Goal: Task Accomplishment & Management: Complete application form

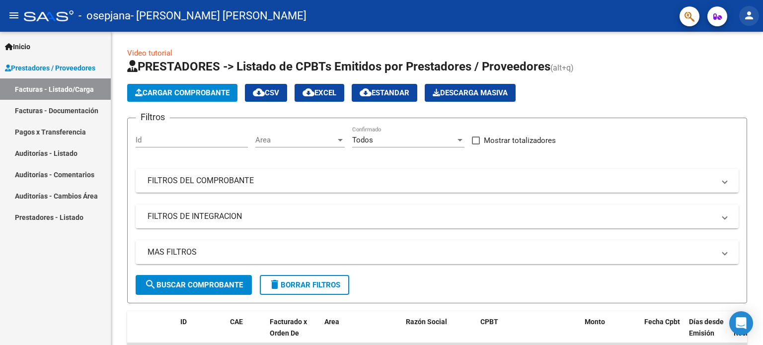
click at [755, 16] on mat-icon "person" at bounding box center [749, 15] width 12 height 12
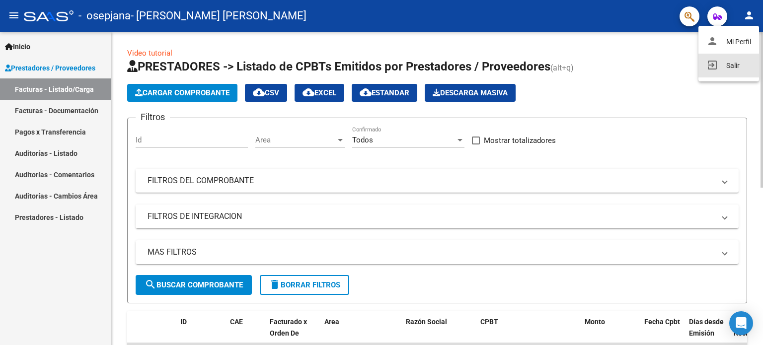
drag, startPoint x: 740, startPoint y: 62, endPoint x: 651, endPoint y: 59, distance: 89.5
click at [740, 62] on button "exit_to_app Salir" at bounding box center [728, 66] width 61 height 24
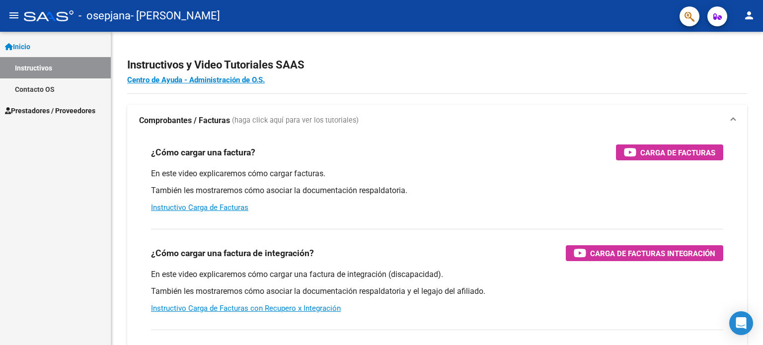
click at [70, 115] on span "Prestadores / Proveedores" at bounding box center [50, 110] width 90 height 11
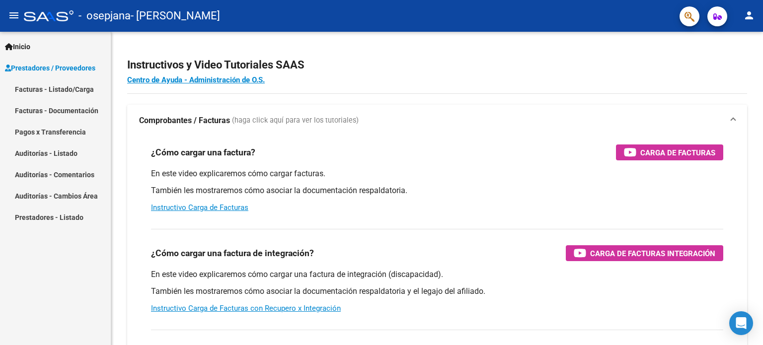
click at [75, 93] on link "Facturas - Listado/Carga" at bounding box center [55, 88] width 111 height 21
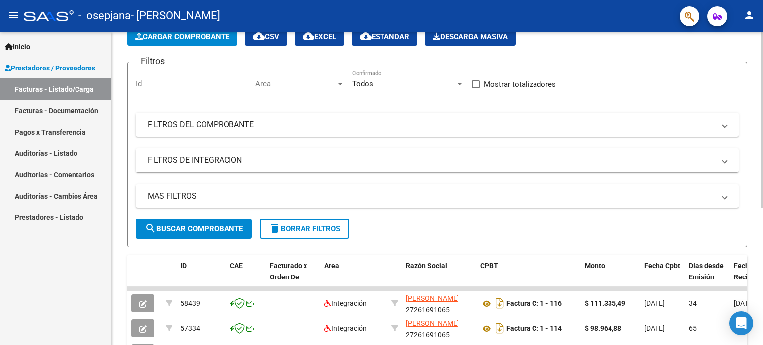
scroll to position [242, 0]
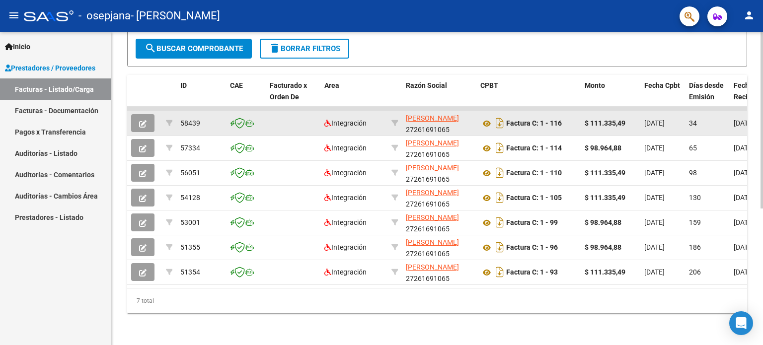
click at [143, 120] on icon "button" at bounding box center [142, 123] width 7 height 7
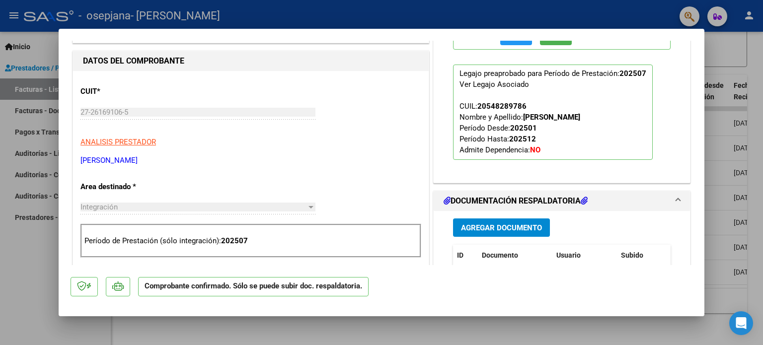
scroll to position [416, 0]
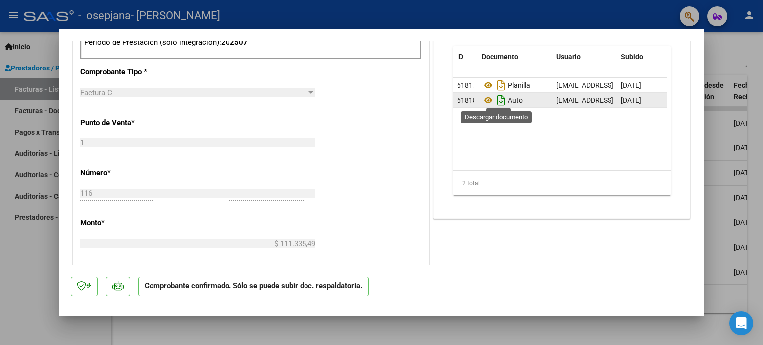
click at [500, 96] on icon "Descargar documento" at bounding box center [501, 100] width 13 height 16
drag, startPoint x: 36, startPoint y: 258, endPoint x: 125, endPoint y: 211, distance: 100.9
click at [36, 258] on div at bounding box center [381, 172] width 763 height 345
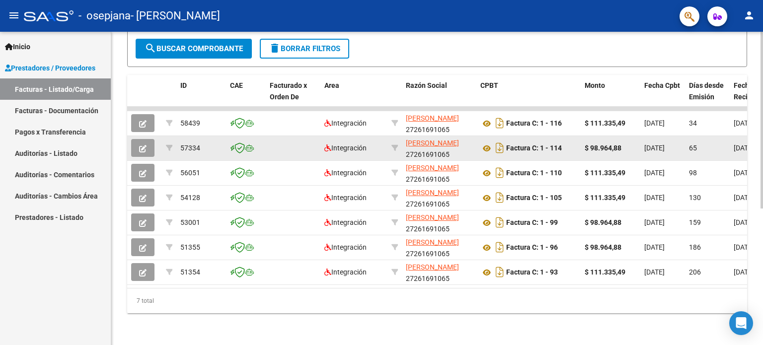
scroll to position [0, 0]
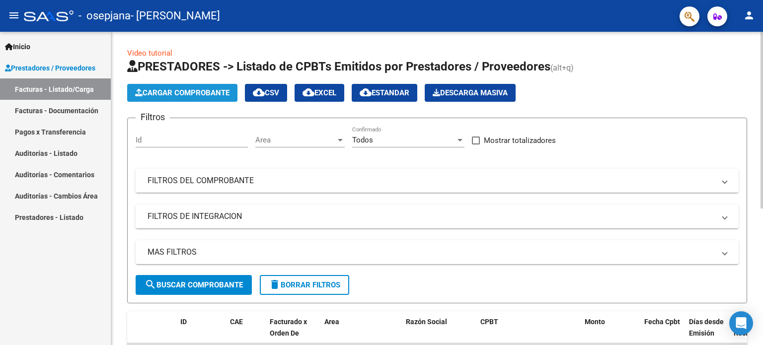
click at [223, 97] on button "Cargar Comprobante" at bounding box center [182, 93] width 110 height 18
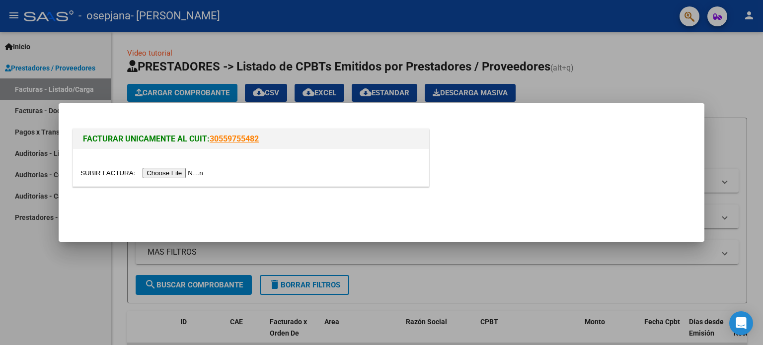
drag, startPoint x: 164, startPoint y: 178, endPoint x: 166, endPoint y: 171, distance: 7.7
click at [164, 178] on input "file" at bounding box center [143, 173] width 126 height 10
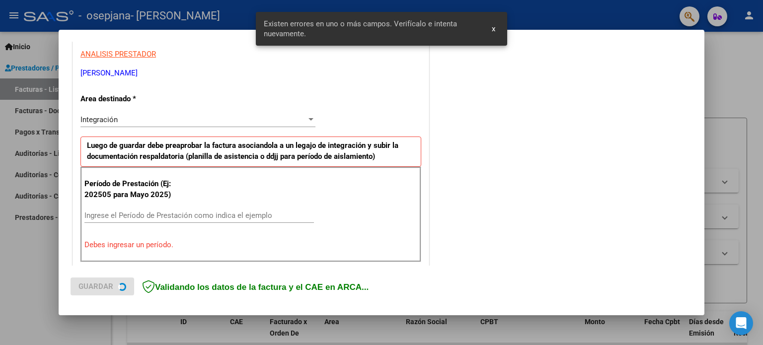
scroll to position [214, 0]
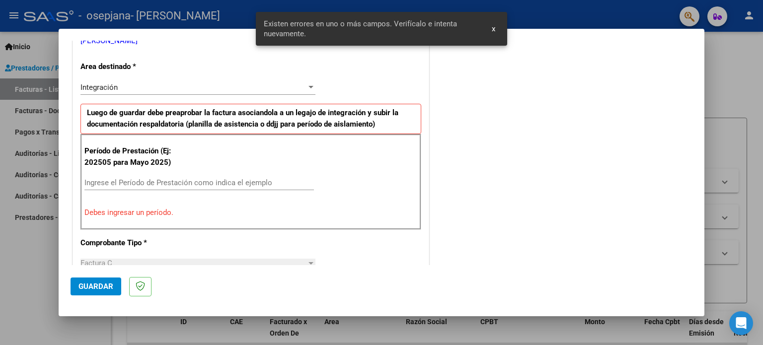
click at [248, 189] on div "Ingrese el Período de Prestación como indica el ejemplo" at bounding box center [198, 182] width 229 height 15
click at [250, 182] on input "Ingrese el Período de Prestación como indica el ejemplo" at bounding box center [198, 182] width 229 height 9
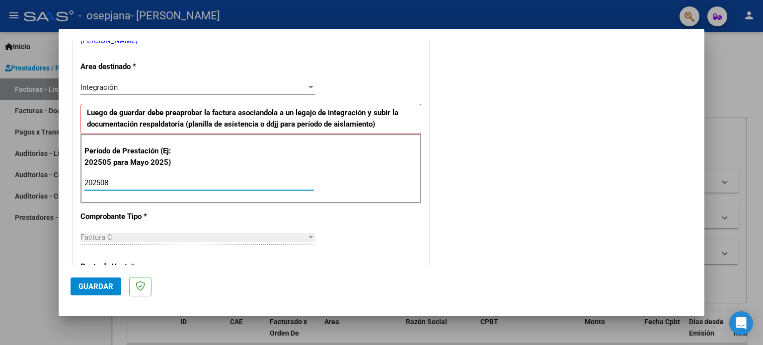
type input "202508"
click at [102, 287] on span "Guardar" at bounding box center [95, 286] width 35 height 9
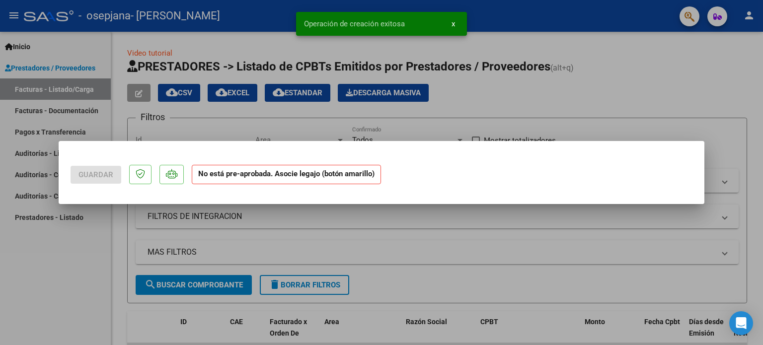
scroll to position [0, 0]
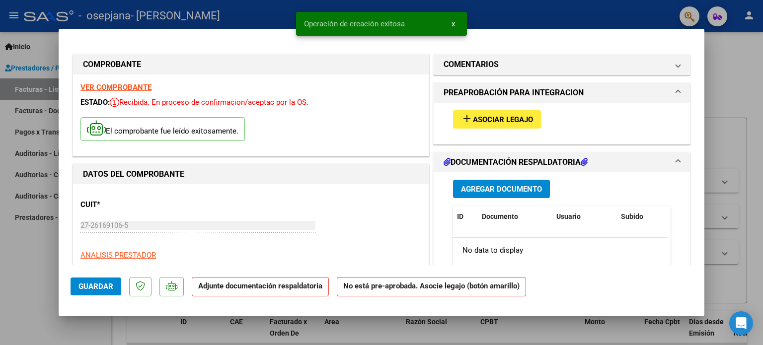
click at [479, 127] on button "add Asociar Legajo" at bounding box center [497, 119] width 88 height 18
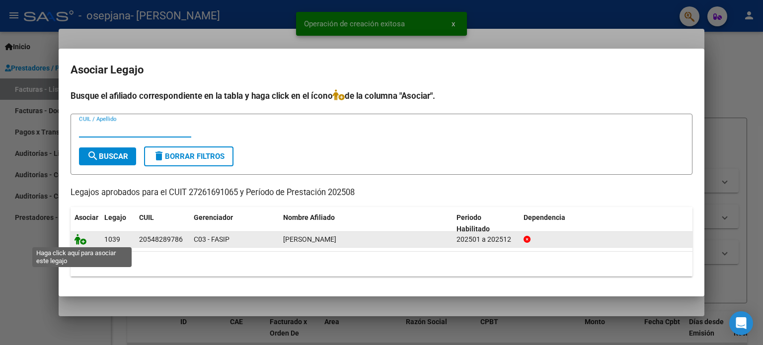
click at [78, 235] on icon at bounding box center [81, 239] width 12 height 11
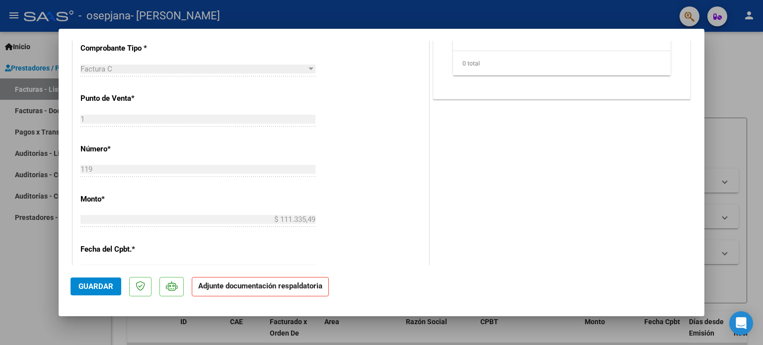
scroll to position [199, 0]
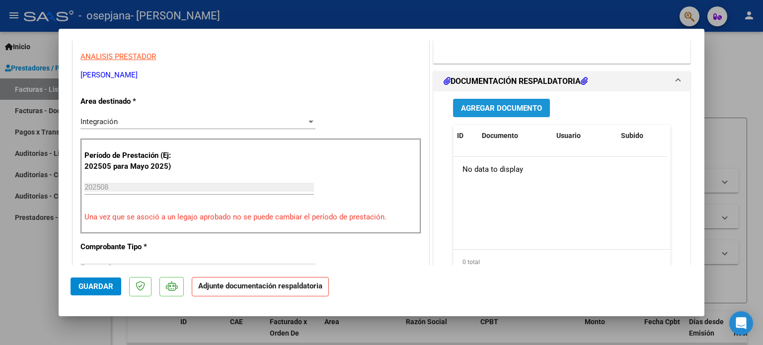
click at [519, 113] on button "Agregar Documento" at bounding box center [501, 108] width 97 height 18
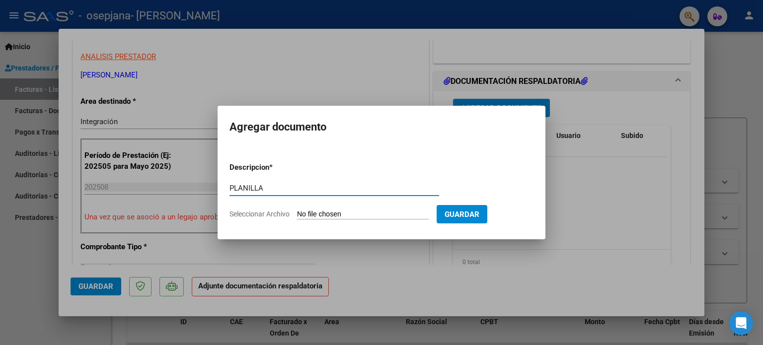
type input "PLANILLA"
click at [394, 220] on form "Descripcion * PLANILLA Escriba aquí una descripcion Seleccionar Archivo Guardar" at bounding box center [381, 190] width 304 height 73
click at [387, 212] on input "Seleccionar Archivo" at bounding box center [363, 214] width 132 height 9
type input "C:\fakepath\IMG_3621.jpg"
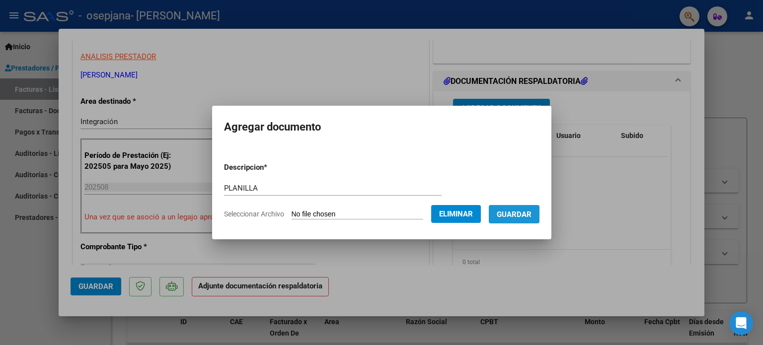
click at [526, 218] on span "Guardar" at bounding box center [514, 214] width 35 height 9
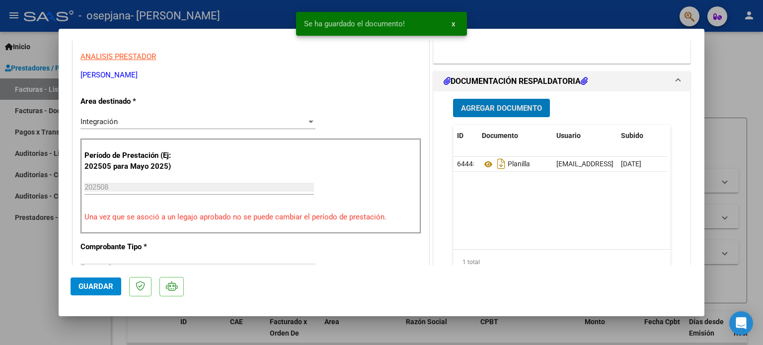
click at [526, 104] on span "Agregar Documento" at bounding box center [501, 108] width 81 height 9
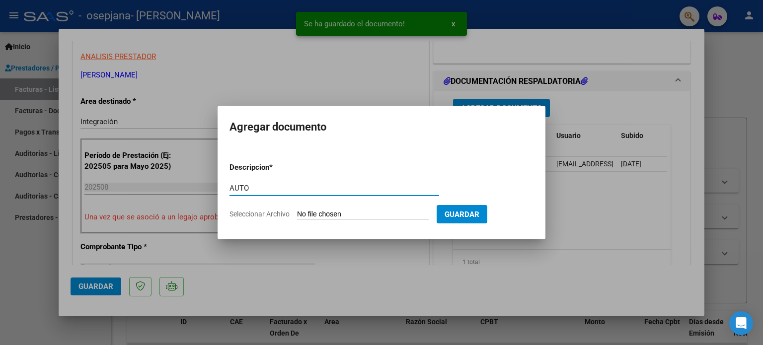
type input "AUTO"
click at [329, 219] on input "Seleccionar Archivo" at bounding box center [363, 214] width 132 height 9
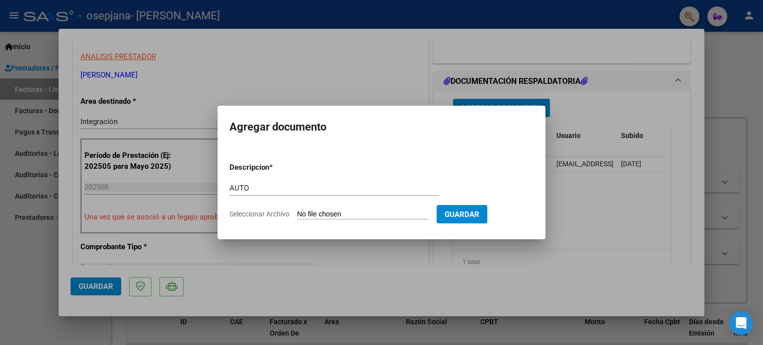
type input "C:\fakepath\27261691065-FACTURA_C-1-116-ANEXO-AUTO.png"
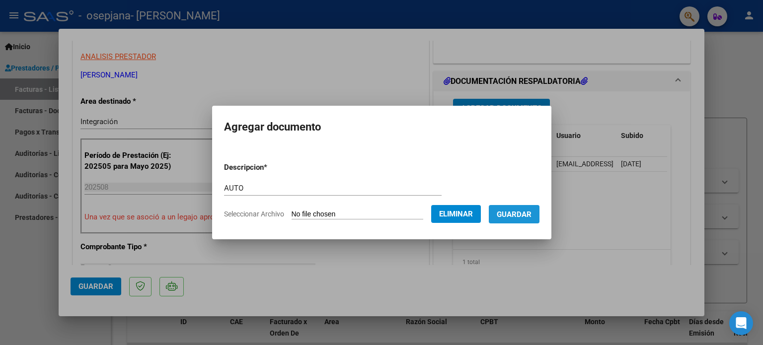
click at [532, 218] on span "Guardar" at bounding box center [514, 214] width 35 height 9
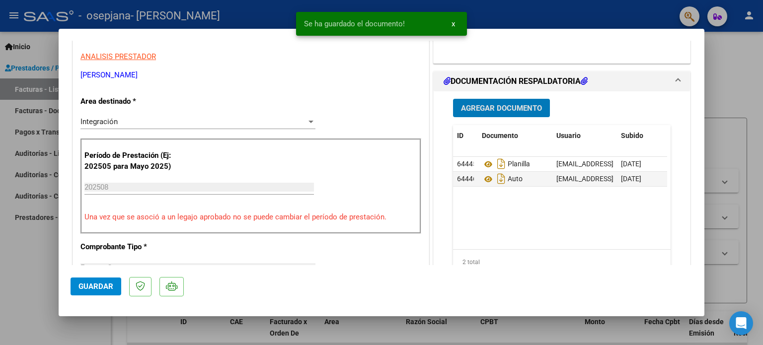
click at [108, 280] on button "Guardar" at bounding box center [96, 287] width 51 height 18
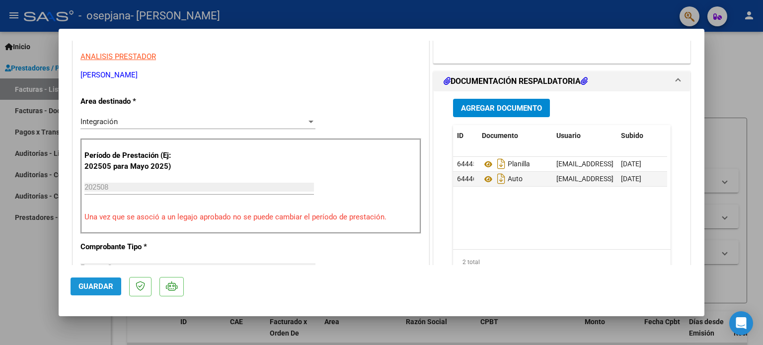
click at [114, 289] on button "Guardar" at bounding box center [96, 287] width 51 height 18
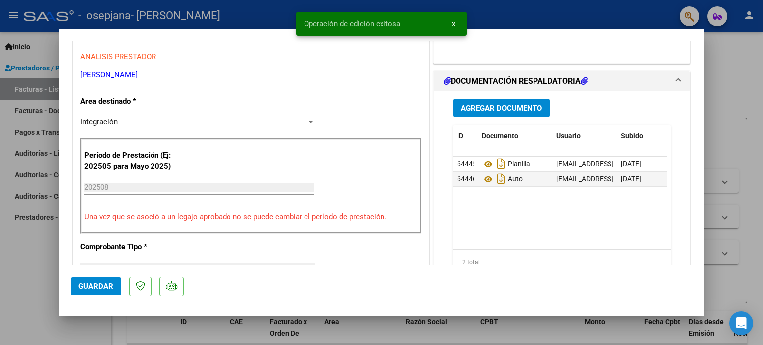
click at [9, 290] on div at bounding box center [381, 172] width 763 height 345
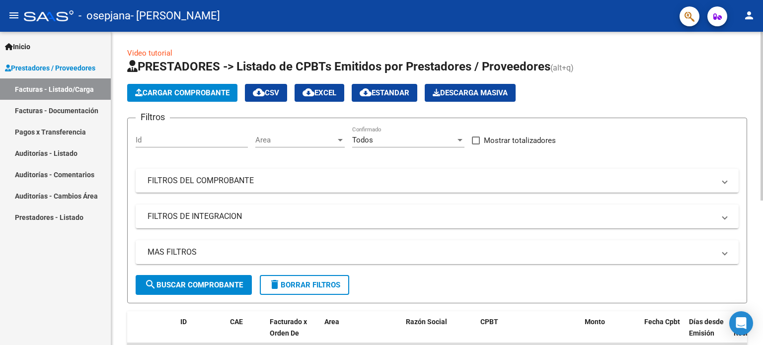
scroll to position [267, 0]
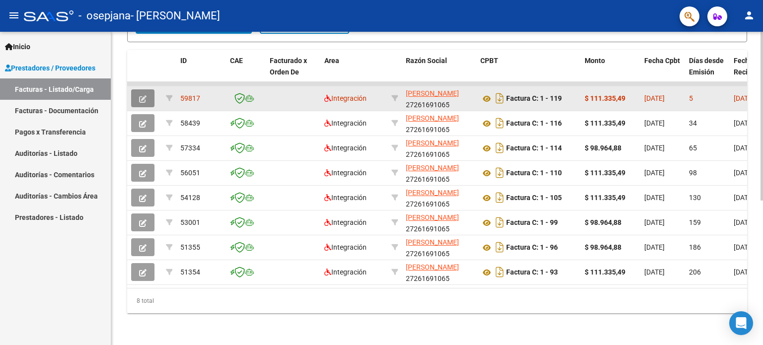
click at [147, 95] on button "button" at bounding box center [142, 98] width 23 height 18
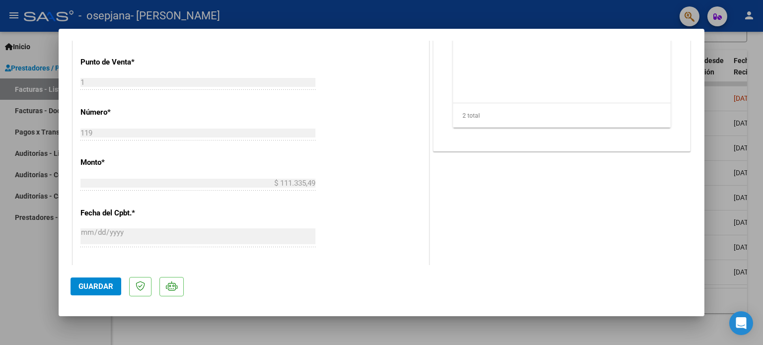
scroll to position [199, 0]
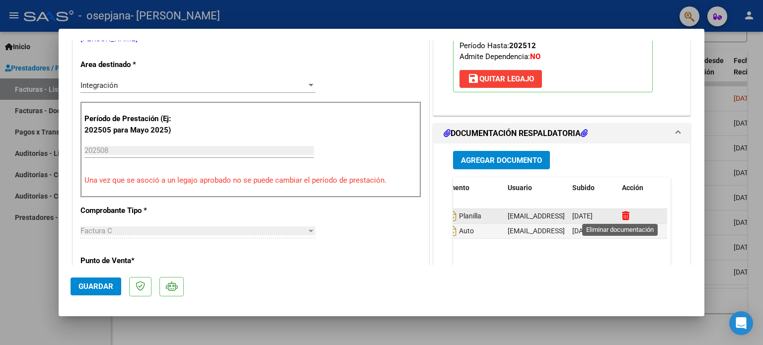
click at [622, 214] on icon at bounding box center [625, 215] width 7 height 9
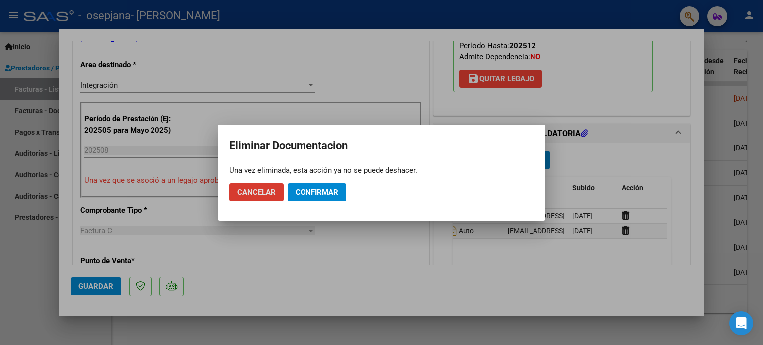
click at [308, 190] on span "Confirmar" at bounding box center [317, 192] width 43 height 9
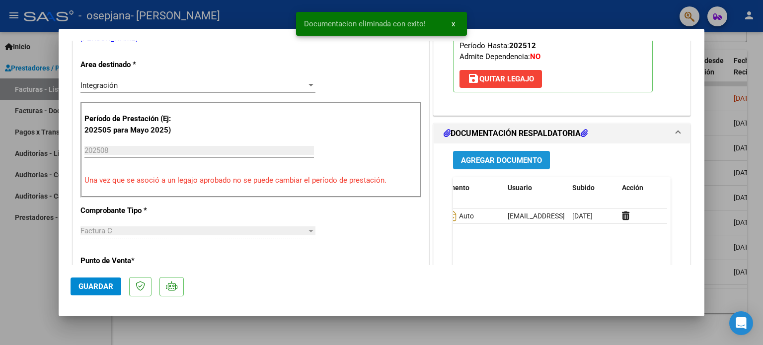
click at [486, 162] on span "Agregar Documento" at bounding box center [501, 160] width 81 height 9
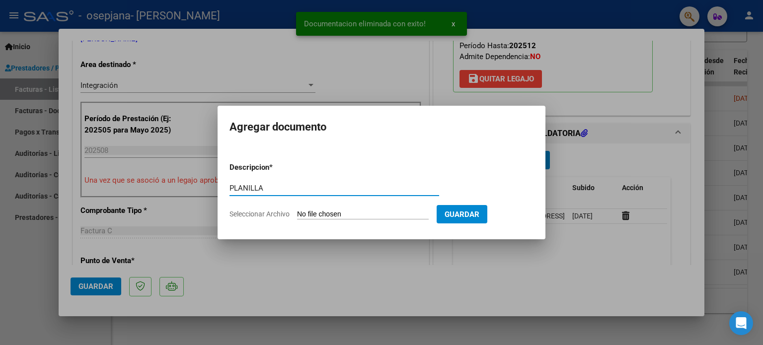
type input "PLANILLA"
click at [363, 217] on input "Seleccionar Archivo" at bounding box center [363, 214] width 132 height 9
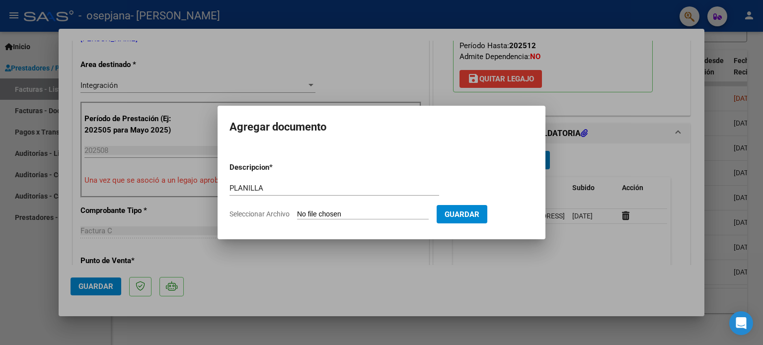
type input "C:\fakepath\IMG_3622.jpg"
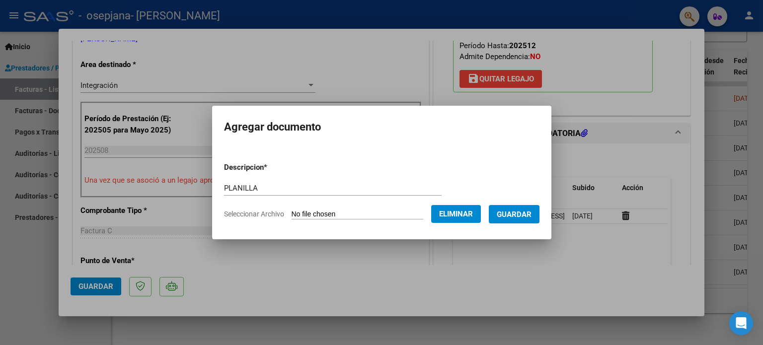
click at [529, 212] on span "Guardar" at bounding box center [514, 214] width 35 height 9
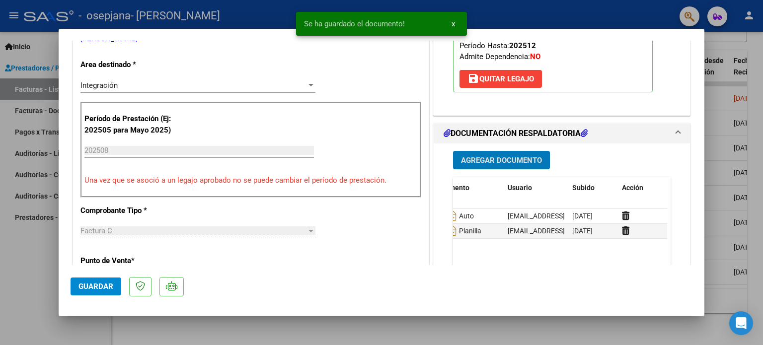
click at [78, 293] on button "Guardar" at bounding box center [96, 287] width 51 height 18
drag, startPoint x: 33, startPoint y: 264, endPoint x: 217, endPoint y: 162, distance: 210.1
click at [33, 264] on div at bounding box center [381, 172] width 763 height 345
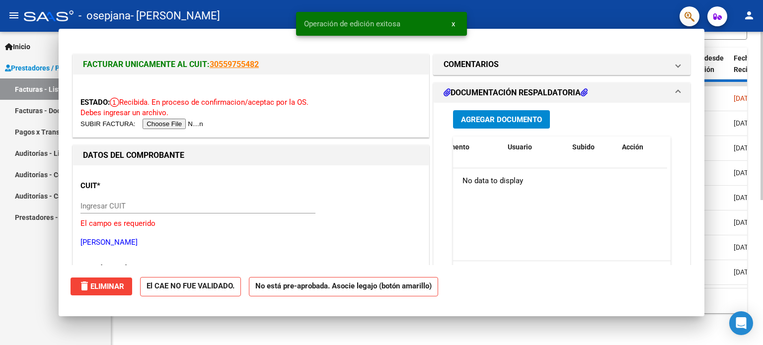
scroll to position [0, 0]
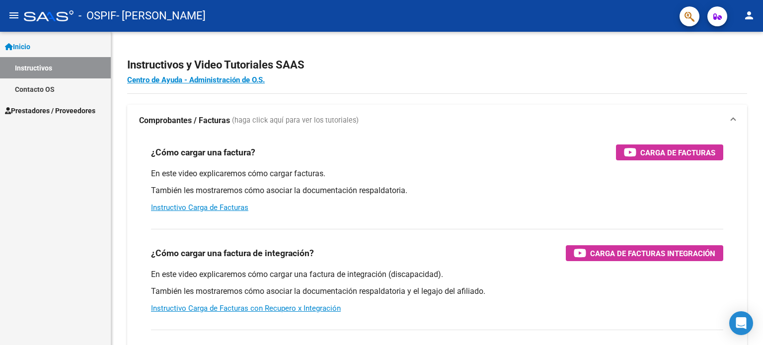
drag, startPoint x: 503, startPoint y: 119, endPoint x: 65, endPoint y: 369, distance: 503.9
click at [65, 345] on html "menu - OSPIF - NICOLI VERONICA EDITH person Inicio Instructivos Contacto OS Pre…" at bounding box center [381, 172] width 763 height 345
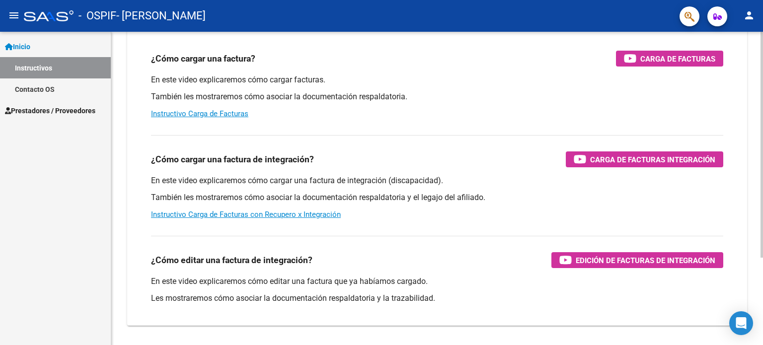
click at [464, 121] on div "¿Cómo cargar una factura? Carga de Facturas En este video explicaremos cómo car…" at bounding box center [437, 85] width 596 height 84
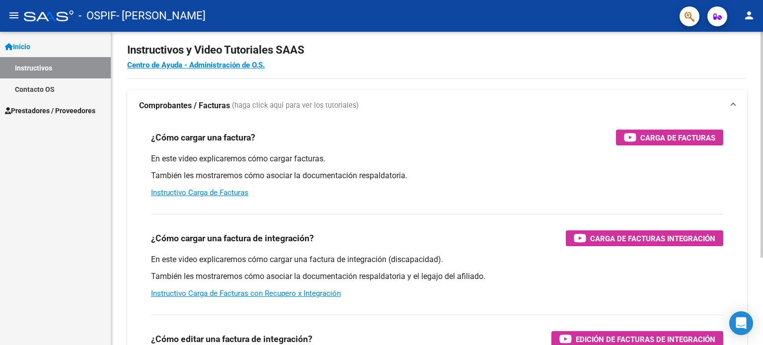
scroll to position [0, 0]
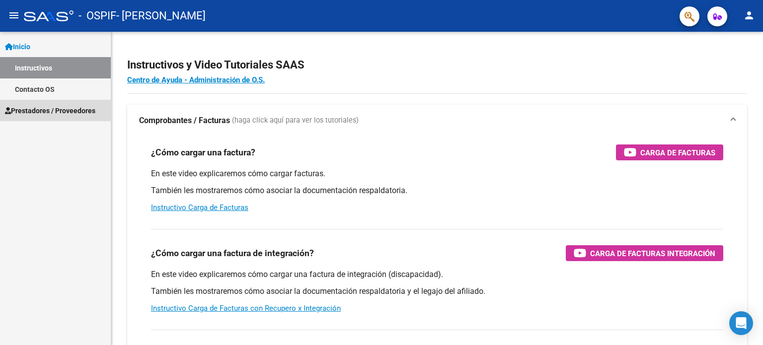
click at [24, 112] on span "Prestadores / Proveedores" at bounding box center [50, 110] width 90 height 11
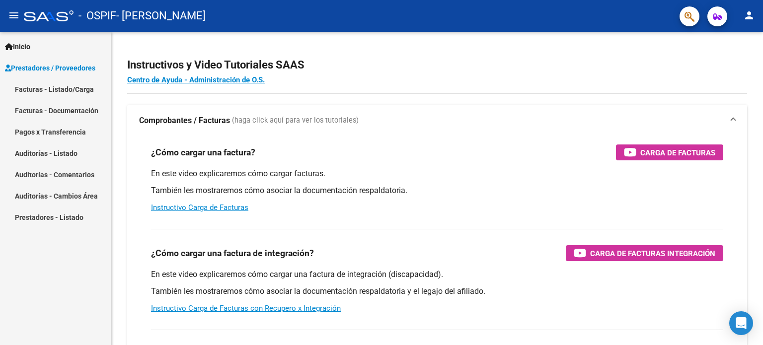
click at [757, 18] on button "person" at bounding box center [749, 16] width 20 height 20
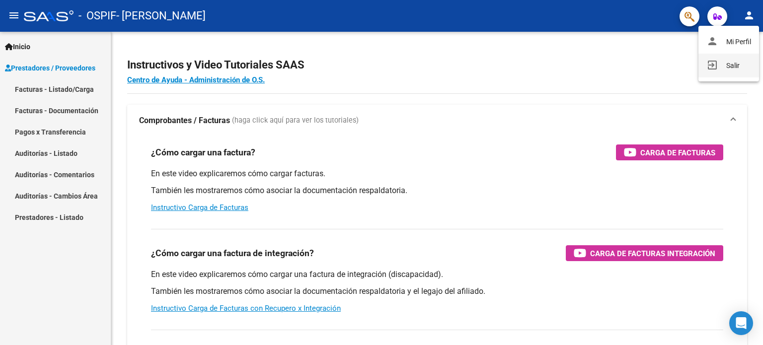
click at [732, 65] on button "exit_to_app Salir" at bounding box center [728, 66] width 61 height 24
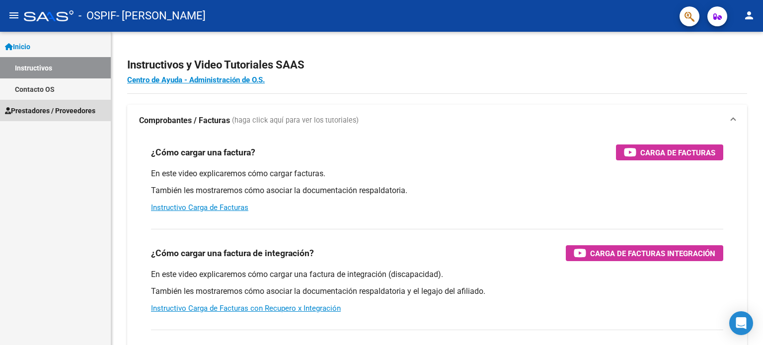
click at [32, 112] on span "Prestadores / Proveedores" at bounding box center [50, 110] width 90 height 11
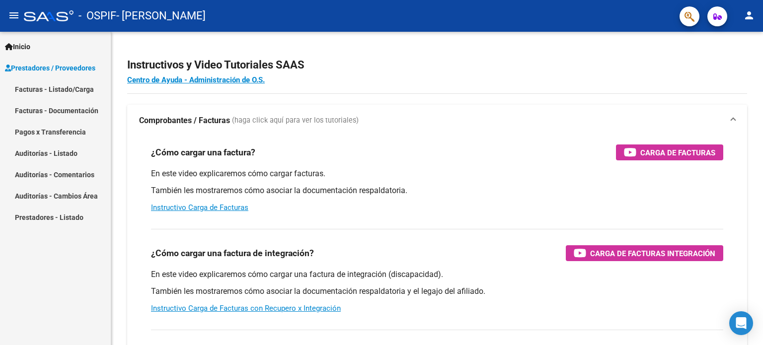
click at [57, 83] on link "Facturas - Listado/Carga" at bounding box center [55, 88] width 111 height 21
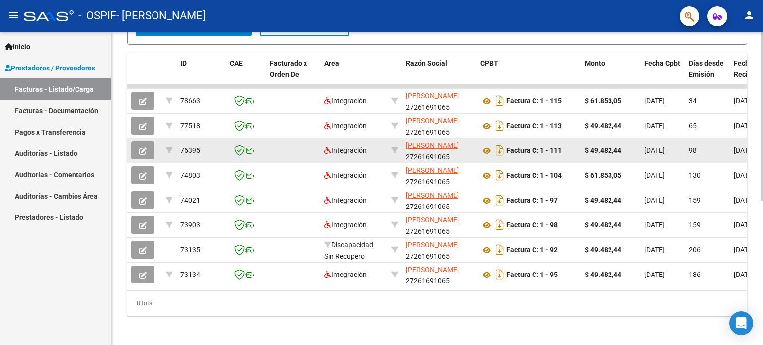
scroll to position [267, 0]
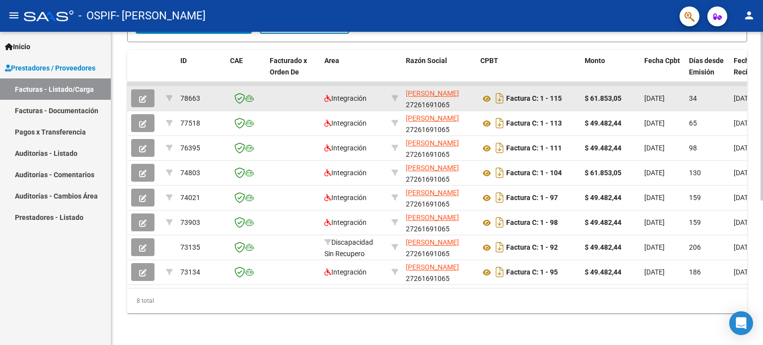
click at [131, 95] on datatable-body-cell at bounding box center [144, 98] width 35 height 24
click at [134, 91] on button "button" at bounding box center [142, 98] width 23 height 18
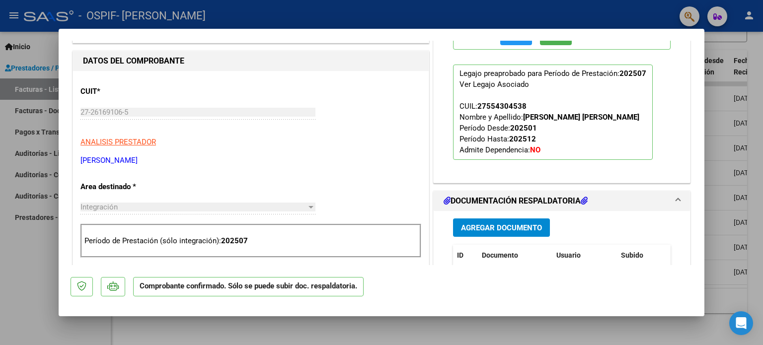
scroll to position [416, 0]
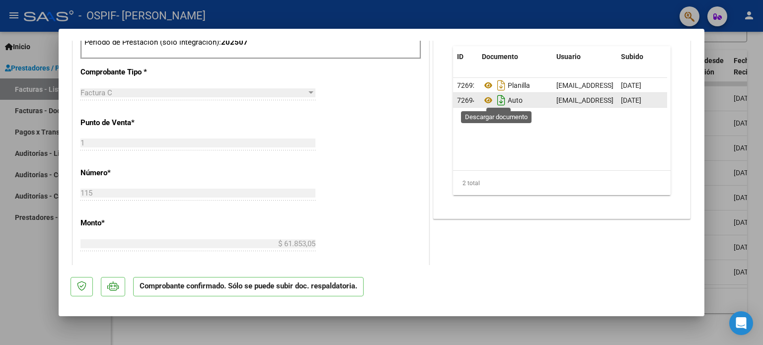
click at [500, 98] on icon "Descargar documento" at bounding box center [501, 100] width 13 height 16
click at [25, 257] on div at bounding box center [381, 172] width 763 height 345
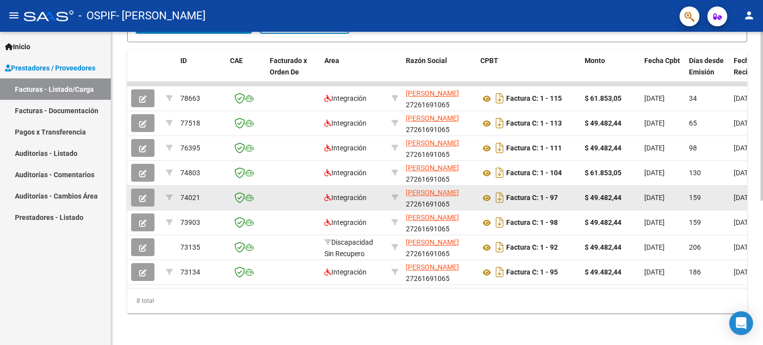
scroll to position [0, 0]
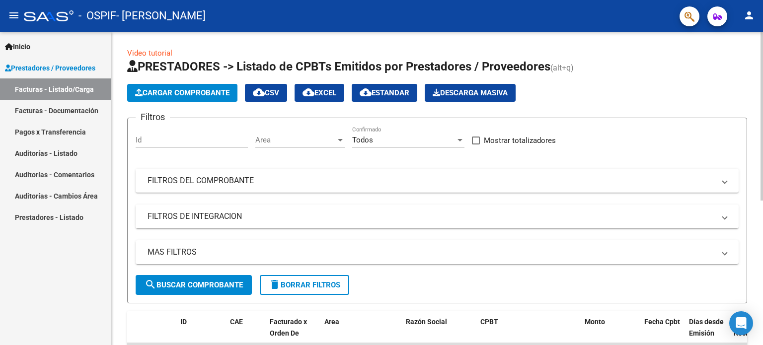
click at [214, 92] on span "Cargar Comprobante" at bounding box center [182, 92] width 94 height 9
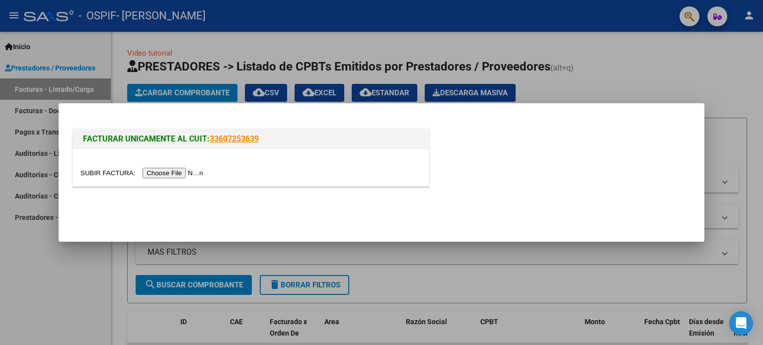
click at [197, 174] on input "file" at bounding box center [143, 173] width 126 height 10
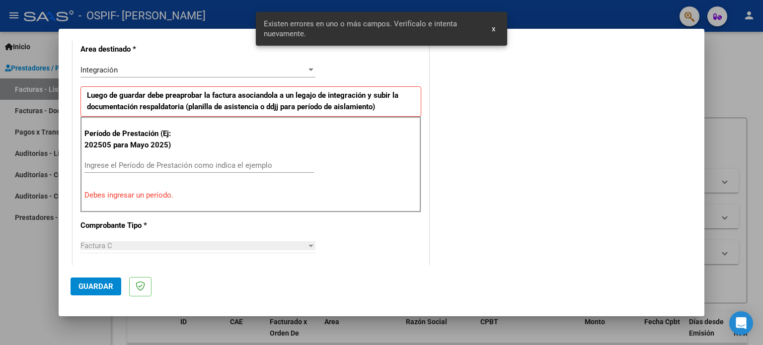
scroll to position [232, 0]
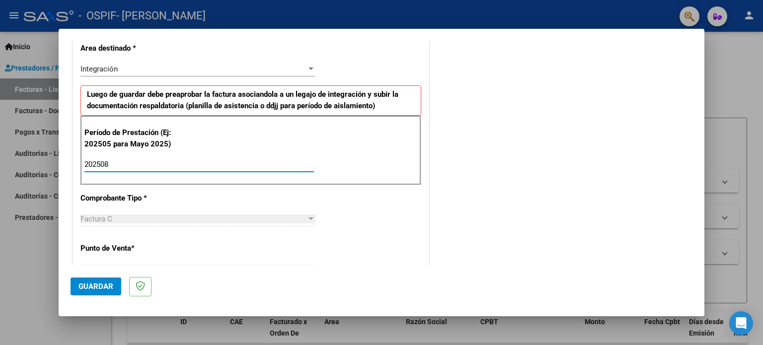
drag, startPoint x: 210, startPoint y: 165, endPoint x: 207, endPoint y: 181, distance: 15.8
click at [210, 166] on input "202508" at bounding box center [198, 164] width 229 height 9
type input "202508"
click at [102, 288] on span "Guardar" at bounding box center [95, 286] width 35 height 9
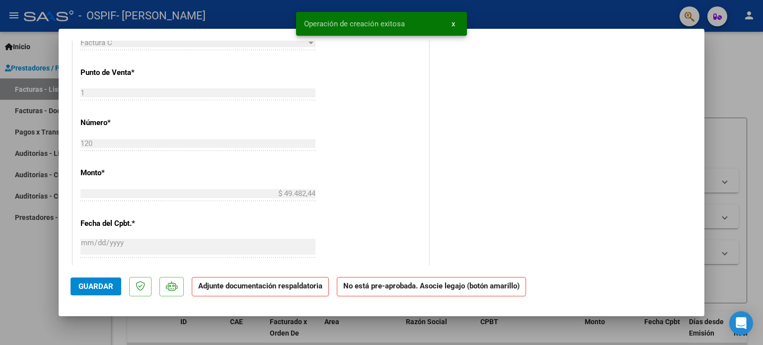
scroll to position [0, 0]
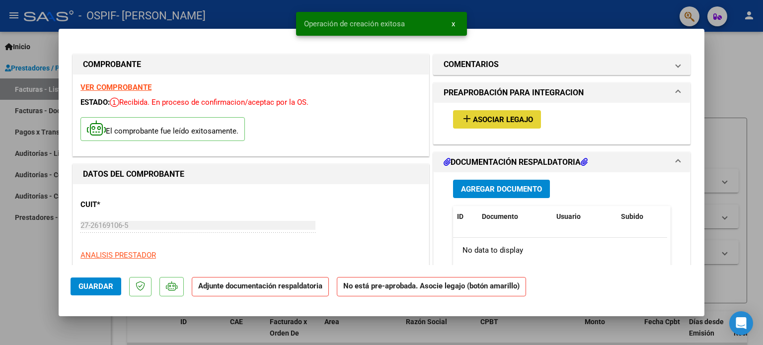
click at [526, 117] on span "Asociar Legajo" at bounding box center [503, 119] width 60 height 9
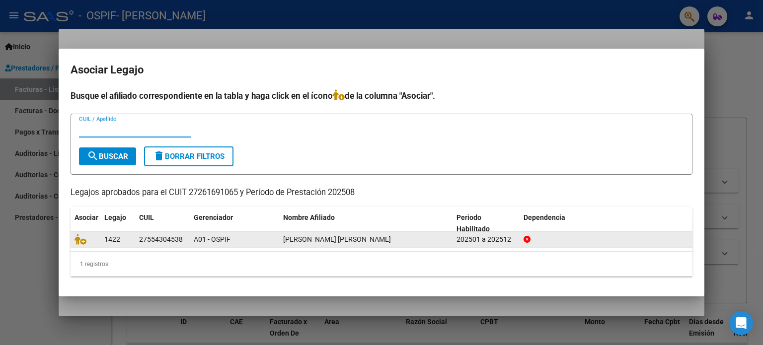
click at [74, 238] on datatable-body-cell at bounding box center [86, 239] width 30 height 15
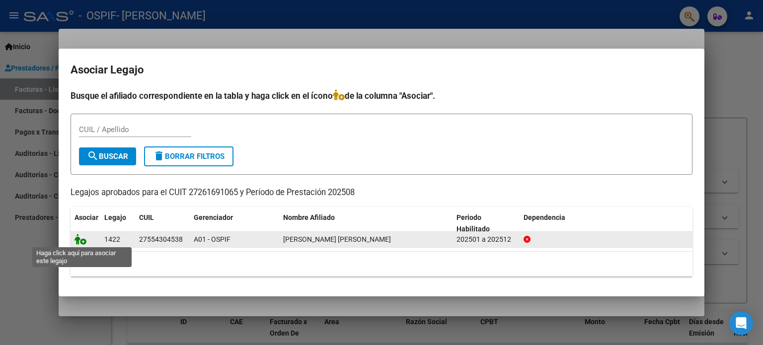
click at [77, 238] on icon at bounding box center [81, 239] width 12 height 11
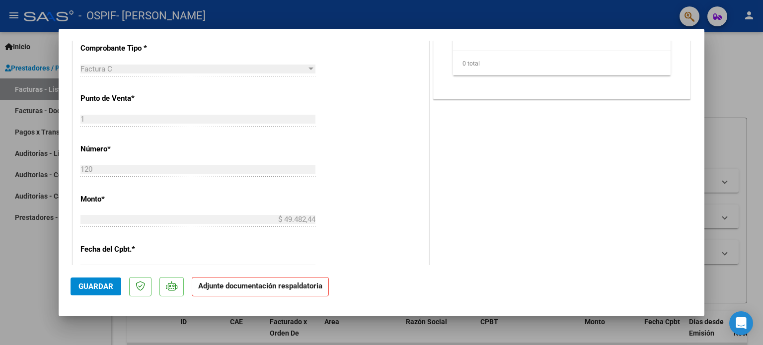
scroll to position [199, 0]
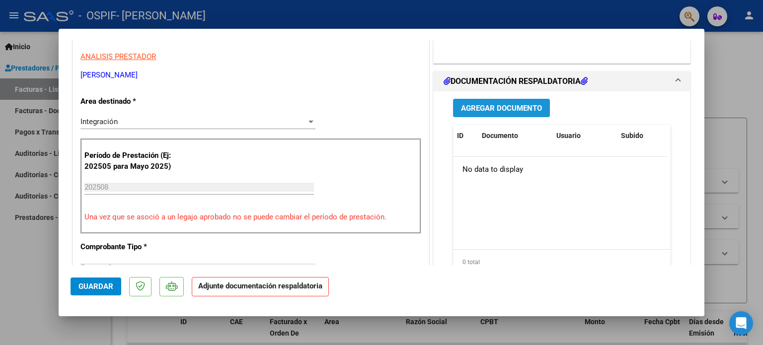
click at [520, 109] on span "Agregar Documento" at bounding box center [501, 108] width 81 height 9
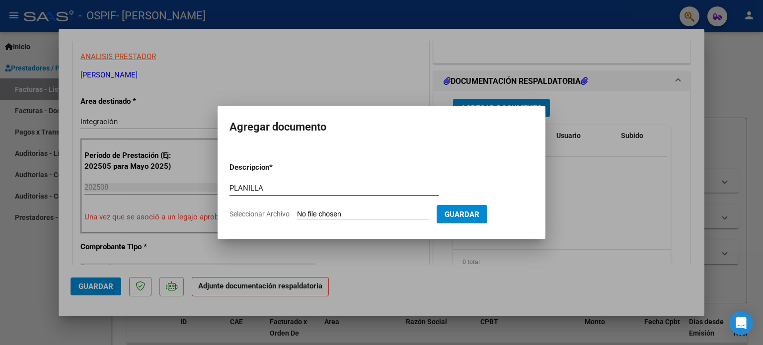
type input "PLANILLA"
click at [375, 214] on input "Seleccionar Archivo" at bounding box center [363, 214] width 132 height 9
type input "C:\fakepath\IMG_3620.jpg"
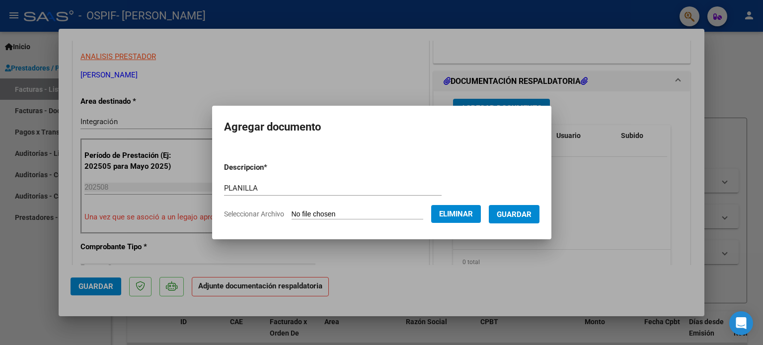
click at [532, 217] on span "Guardar" at bounding box center [514, 214] width 35 height 9
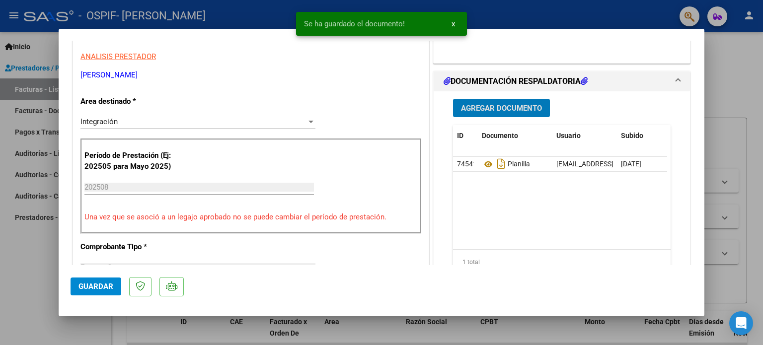
click at [501, 101] on button "Agregar Documento" at bounding box center [501, 108] width 97 height 18
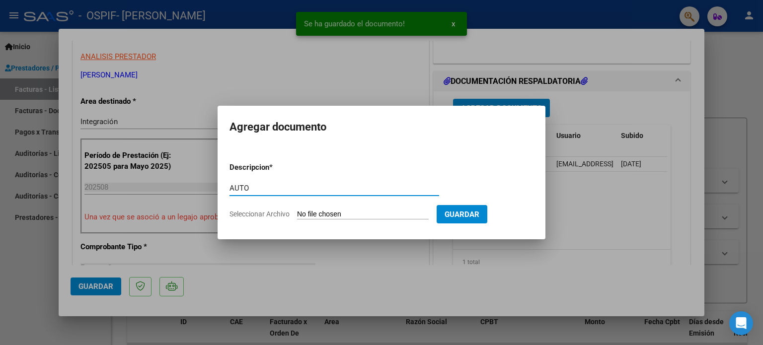
type input "AUTO"
click at [358, 212] on input "Seleccionar Archivo" at bounding box center [363, 214] width 132 height 9
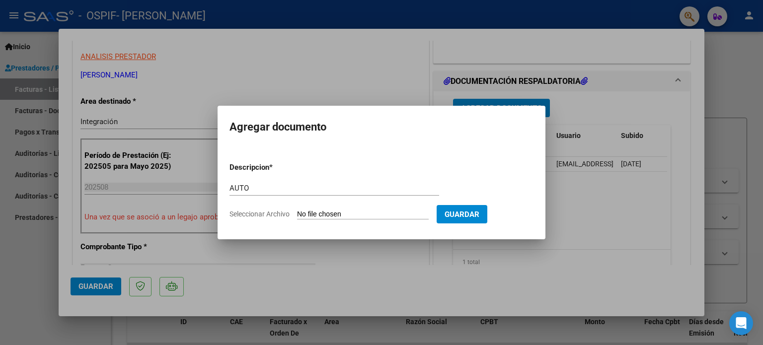
type input "C:\fakepath\27261691065-FACTURA_C-1-115-ANEXO-AUTO.png"
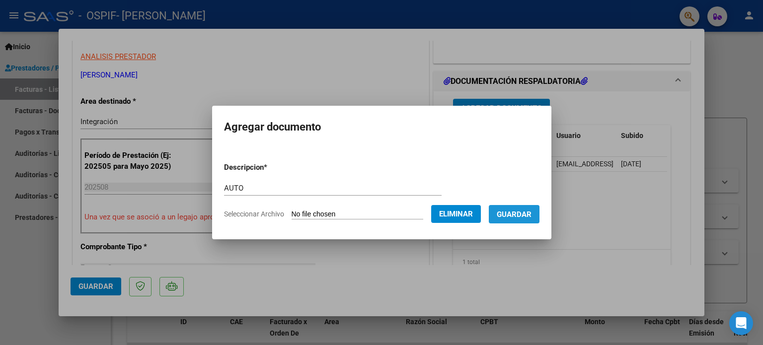
click at [532, 219] on span "Guardar" at bounding box center [514, 214] width 35 height 9
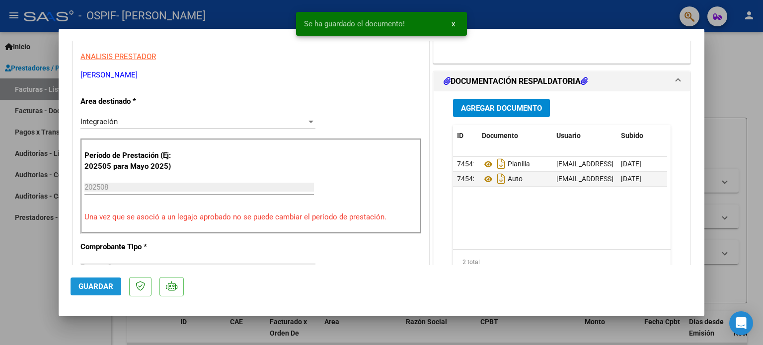
click at [98, 291] on span "Guardar" at bounding box center [95, 286] width 35 height 9
click at [39, 256] on div at bounding box center [381, 172] width 763 height 345
